Goal: Find specific page/section: Find specific page/section

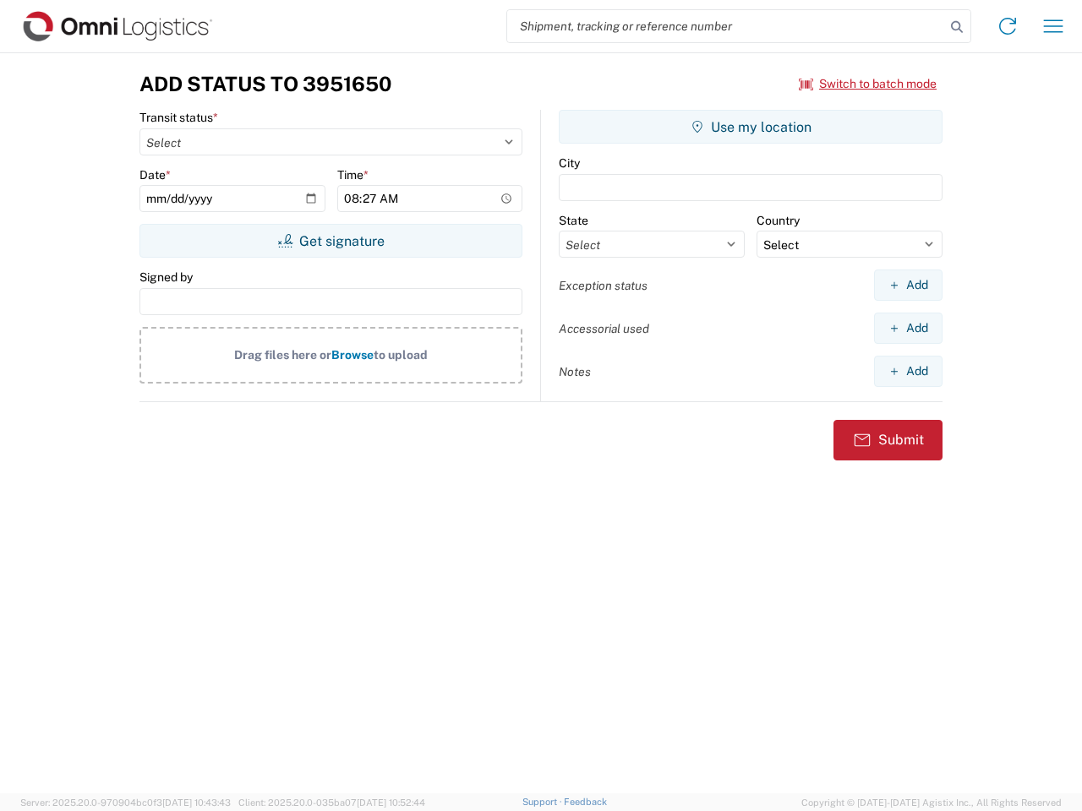
click at [726, 26] on input "search" at bounding box center [726, 26] width 438 height 32
click at [957, 27] on icon at bounding box center [957, 27] width 24 height 24
click at [1007, 26] on icon at bounding box center [1007, 26] width 27 height 27
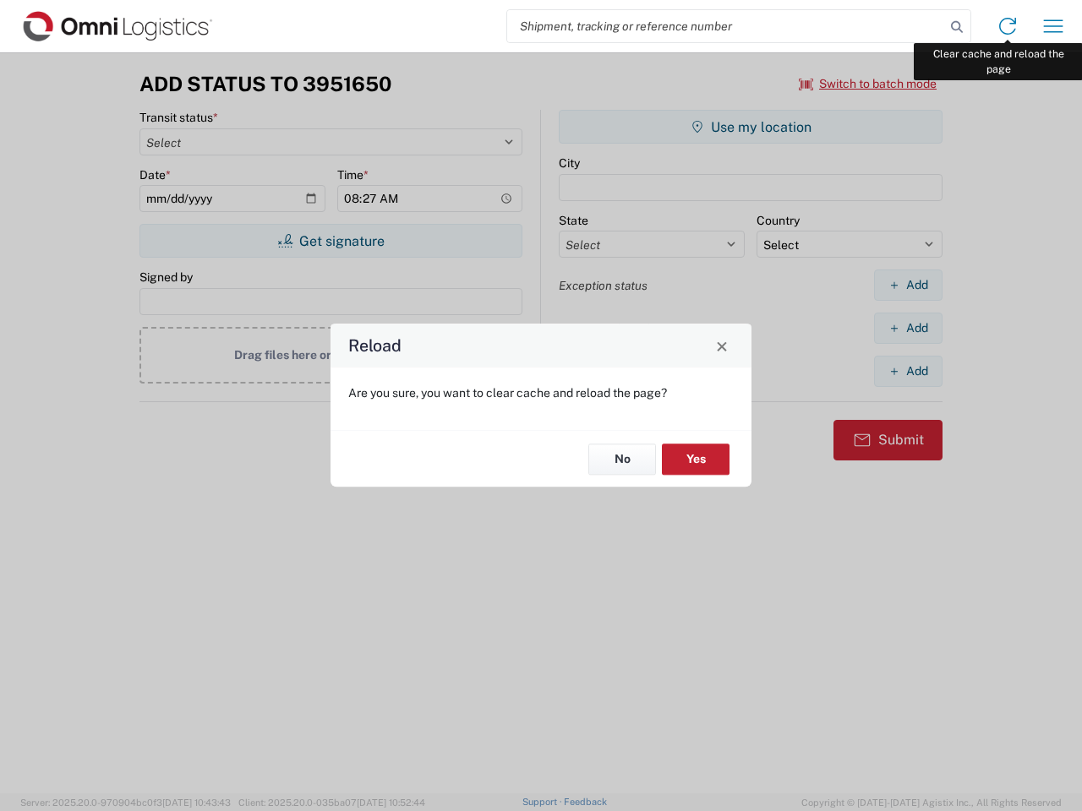
click at [1053, 26] on div "Reload Are you sure, you want to clear cache and reload the page? No Yes" at bounding box center [541, 405] width 1082 height 811
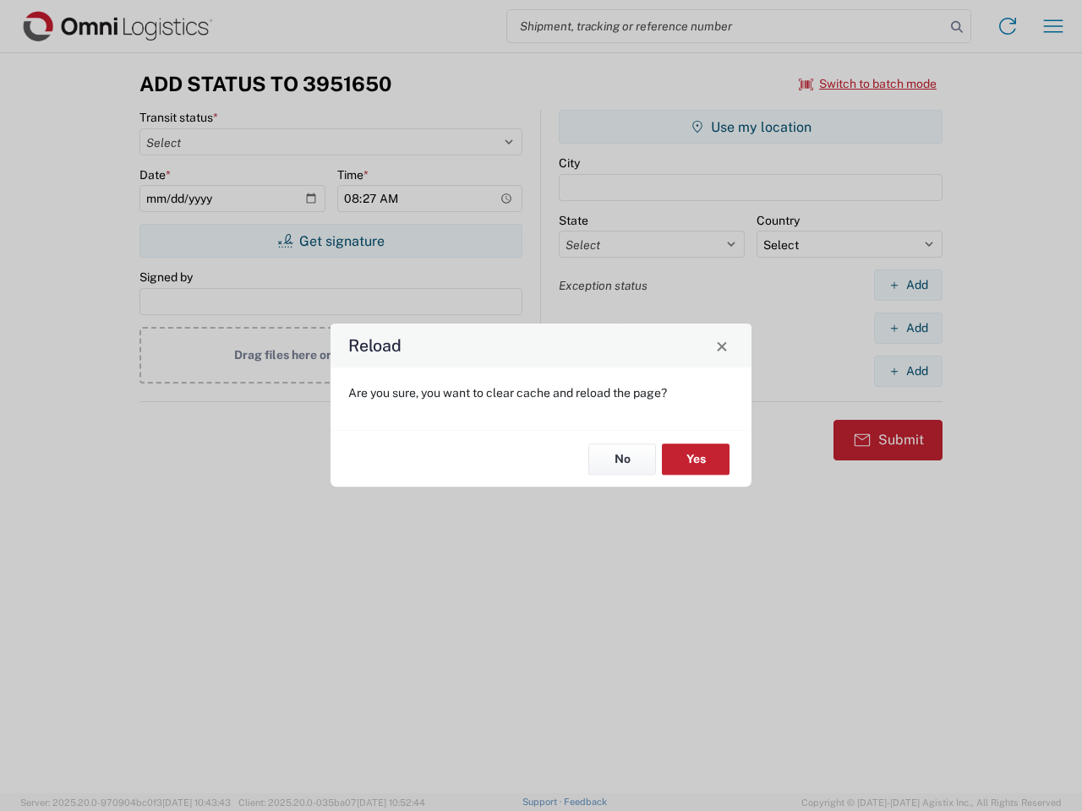
click at [868, 84] on div "Reload Are you sure, you want to clear cache and reload the page? No Yes" at bounding box center [541, 405] width 1082 height 811
click at [330, 241] on div "Reload Are you sure, you want to clear cache and reload the page? No Yes" at bounding box center [541, 405] width 1082 height 811
click at [750, 127] on div "Reload Are you sure, you want to clear cache and reload the page? No Yes" at bounding box center [541, 405] width 1082 height 811
click at [907, 285] on div "Reload Are you sure, you want to clear cache and reload the page? No Yes" at bounding box center [541, 405] width 1082 height 811
click at [907, 328] on div "Reload Are you sure, you want to clear cache and reload the page? No Yes" at bounding box center [541, 405] width 1082 height 811
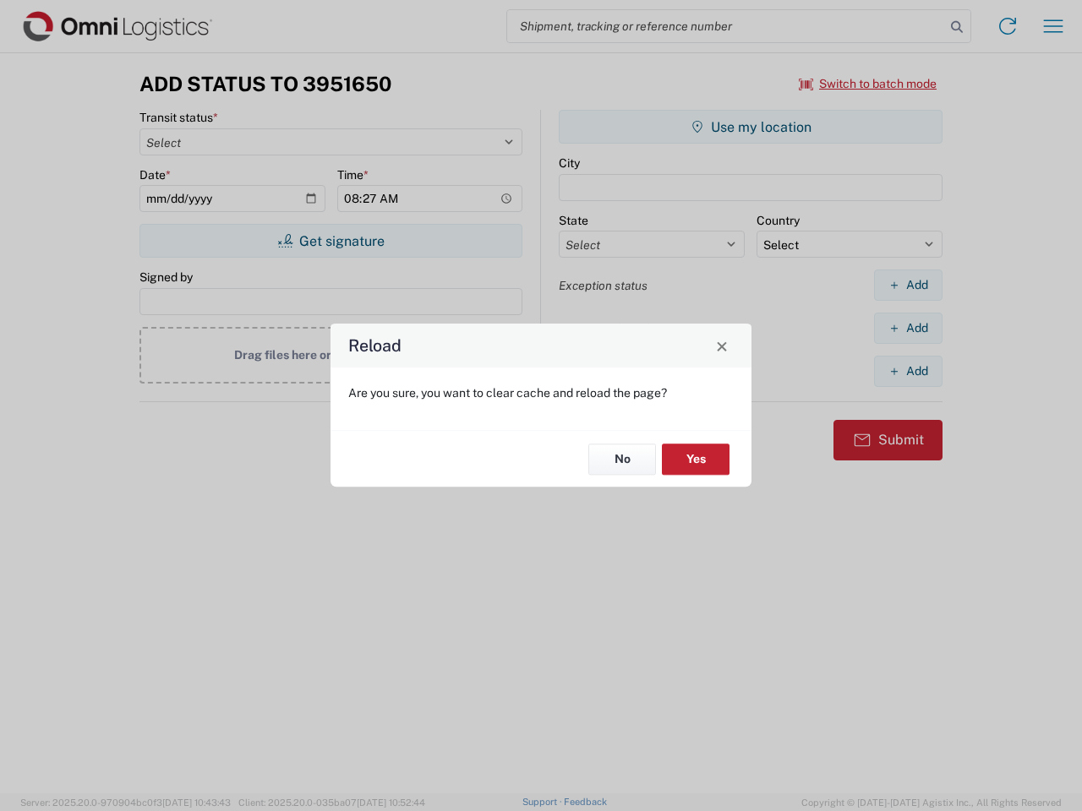
click at [907, 371] on div "Reload Are you sure, you want to clear cache and reload the page? No Yes" at bounding box center [541, 405] width 1082 height 811
